Goal: Check status: Check status

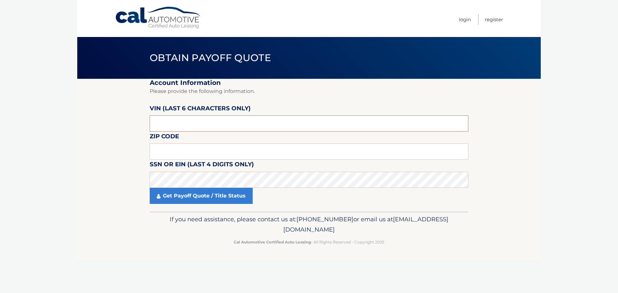
click at [182, 122] on input "text" at bounding box center [309, 123] width 318 height 16
click at [183, 124] on input "text" at bounding box center [309, 123] width 318 height 16
click at [184, 124] on input "text" at bounding box center [309, 123] width 318 height 16
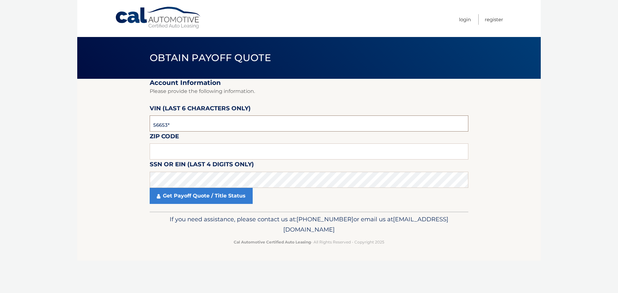
type input "566538"
click at [183, 150] on input "text" at bounding box center [309, 151] width 318 height 16
type input "02109"
click at [118, 158] on section "Account Information Please provide the following information. [PERSON_NAME] (la…" at bounding box center [308, 145] width 463 height 133
click at [51, 194] on body "Cal Automotive Menu Login Register Obtain Payoff Quote" at bounding box center [309, 146] width 618 height 293
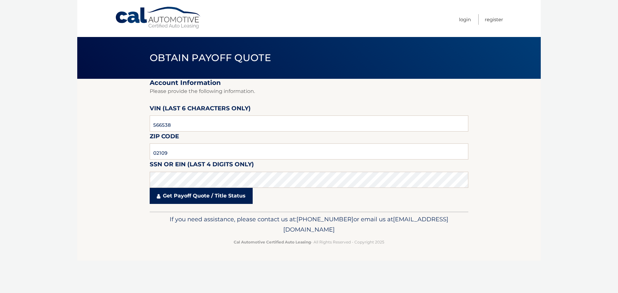
click at [179, 197] on link "Get Payoff Quote / Title Status" at bounding box center [201, 196] width 103 height 16
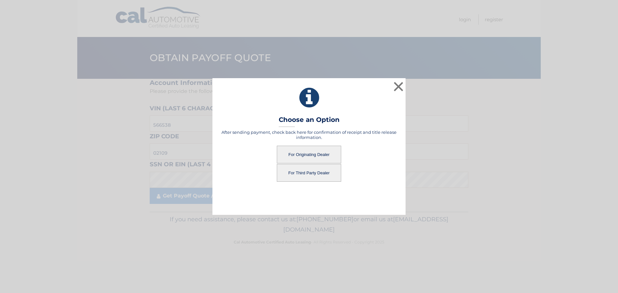
click at [301, 150] on button "For Originating Dealer" at bounding box center [309, 155] width 64 height 18
click at [300, 155] on button "For Originating Dealer" at bounding box center [309, 155] width 64 height 18
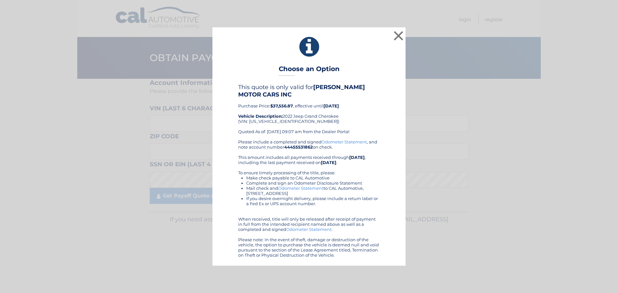
drag, startPoint x: 279, startPoint y: 70, endPoint x: 378, endPoint y: 258, distance: 212.8
click at [378, 258] on div "× Choose an Option This quote is only valid for BRIGHAM-GILL MOTOR CARS INC Pur…" at bounding box center [308, 146] width 193 height 238
click at [319, 120] on div "This quote is only valid for BRIGHAM-GILL MOTOR CARS INC Purchase Price: $37,55…" at bounding box center [309, 111] width 142 height 55
click at [398, 38] on button "×" at bounding box center [398, 35] width 13 height 13
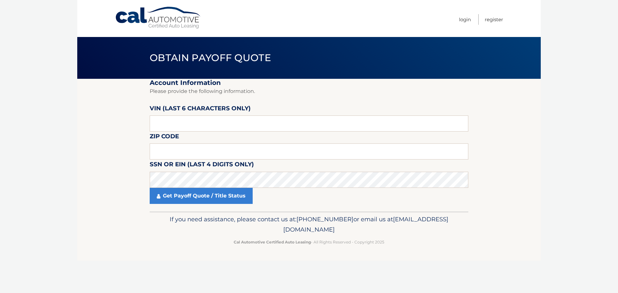
click at [101, 140] on section "Account Information Please provide the following information. VIN (last 6 chara…" at bounding box center [308, 145] width 463 height 133
